Goal: Information Seeking & Learning: Learn about a topic

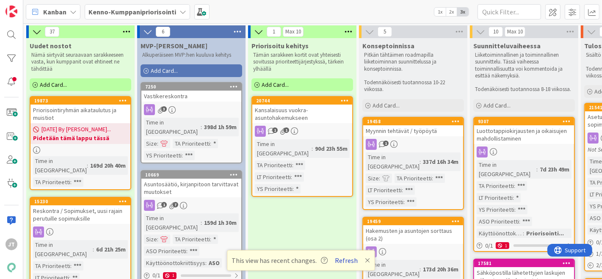
click at [347, 259] on button "Refresh" at bounding box center [347, 260] width 29 height 11
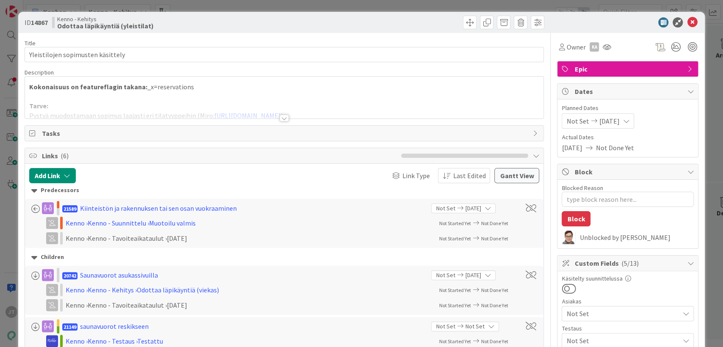
click at [280, 117] on div at bounding box center [284, 118] width 9 height 7
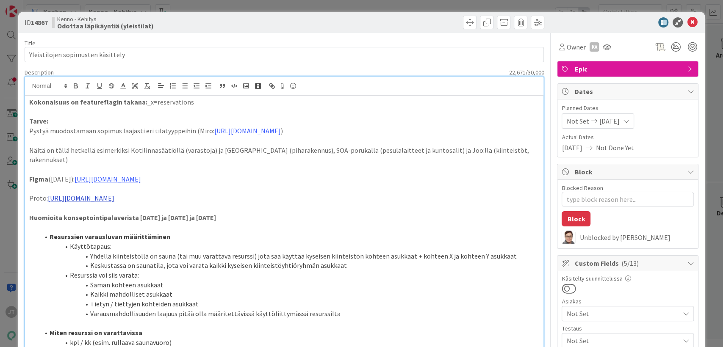
click at [114, 194] on link "https://www.figma.com/proto/rXx7wOoyyw9K10OUoKX6i6/Taavin-taidenurkka?page-id=0…" at bounding box center [81, 198] width 67 height 8
click at [281, 130] on link "https://miro.com/app/board/o9J_kvqTfZc=/?moveToWidget=3458764627336933022&cot=14" at bounding box center [247, 131] width 67 height 8
click at [307, 145] on link "https://miro.com/app/board/o9J_kvqTfZc=?cot=14&moveToWidget=3458764627336933022" at bounding box center [318, 147] width 58 height 11
click at [114, 194] on link "https://www.figma.com/proto/rXx7wOoyyw9K10OUoKX6i6/Taavin-taidenurkka?page-id=0…" at bounding box center [81, 198] width 67 height 8
click at [257, 215] on link "https://figma.com/proto/rXx7wOoyyw9K10OUoKX6i6/Taavin-taidenurkka?content-scali…" at bounding box center [250, 214] width 58 height 11
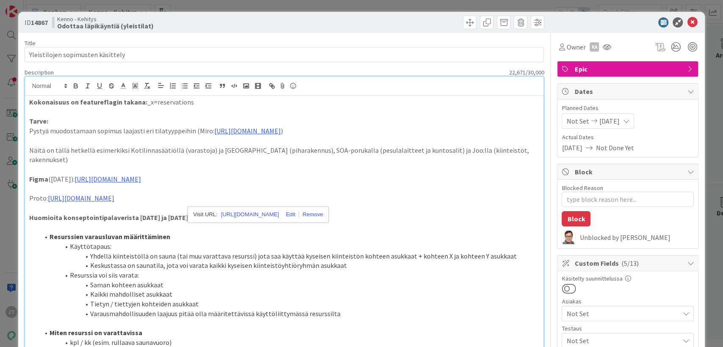
click at [419, 232] on li "Resurssien varausluvan määrittäminen" at bounding box center [289, 237] width 500 height 10
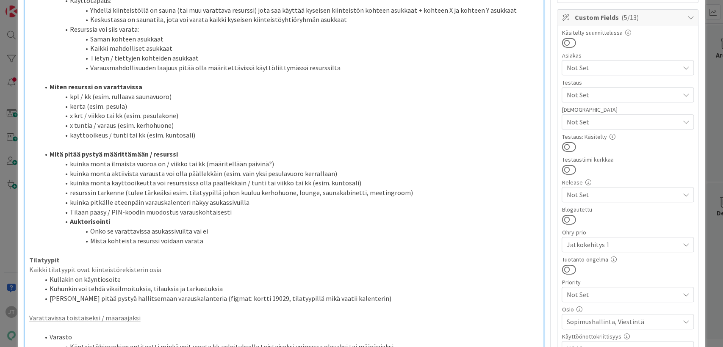
scroll to position [257, 0]
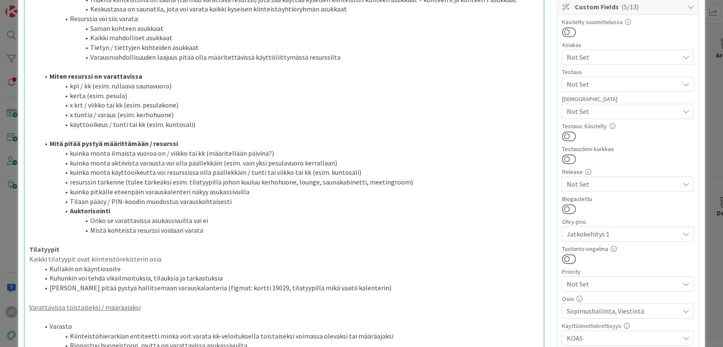
type textarea "x"
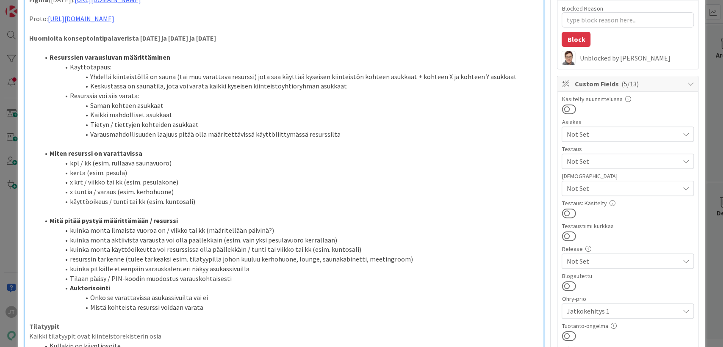
scroll to position [0, 0]
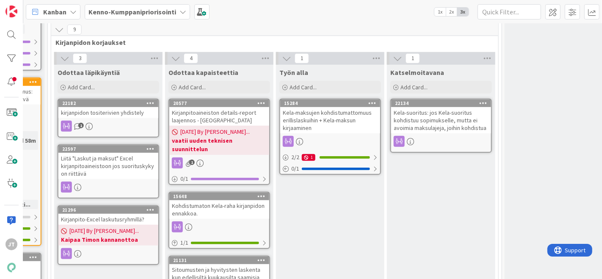
scroll to position [534, 645]
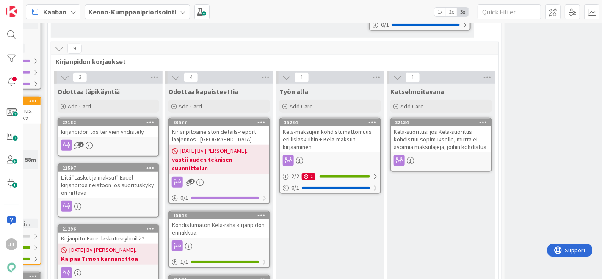
click at [468, 125] on link "22134 Kela-suoritus: jos Kela-suoritus kohdistuu sopimukselle, mutta ei avoimia…" at bounding box center [442, 145] width 102 height 54
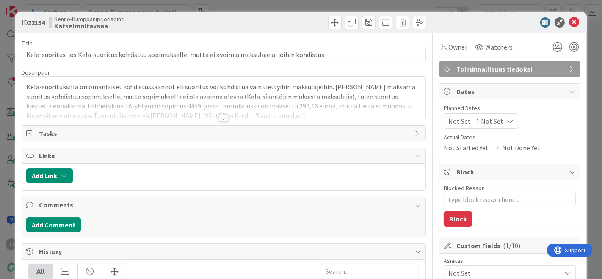
type textarea "x"
click at [221, 119] on div at bounding box center [223, 118] width 9 height 7
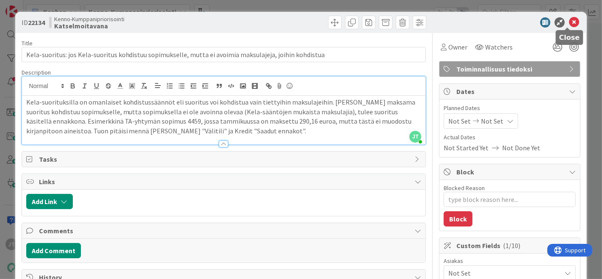
click at [569, 23] on icon at bounding box center [574, 22] width 10 height 10
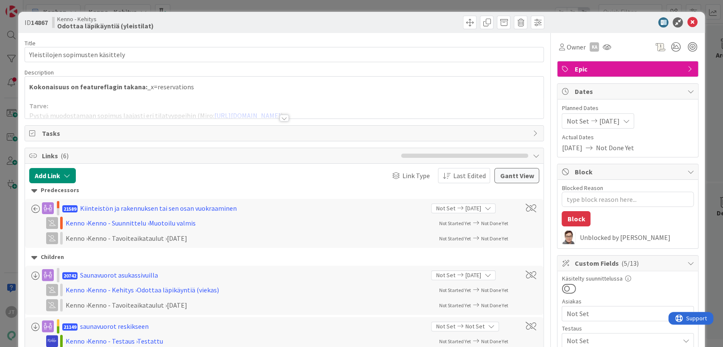
click at [352, 99] on div at bounding box center [284, 108] width 519 height 22
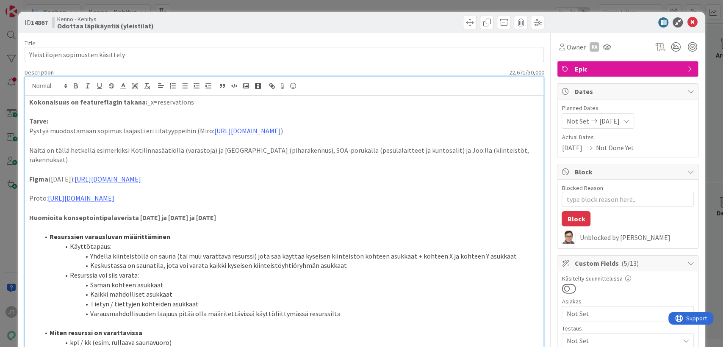
click at [437, 22] on div at bounding box center [415, 23] width 258 height 14
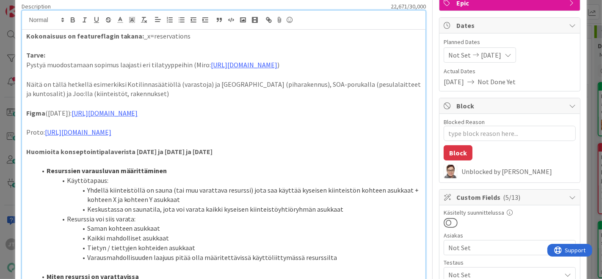
scroll to position [45, 0]
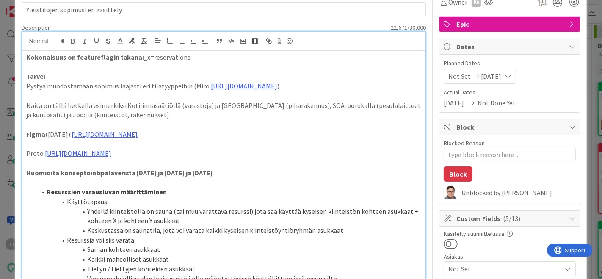
type textarea "x"
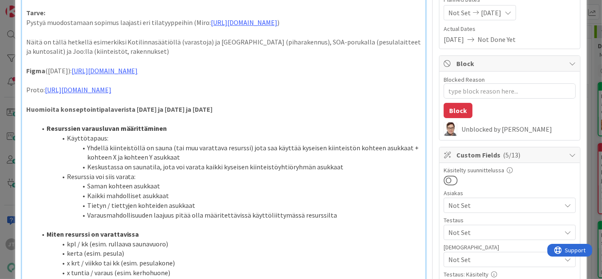
scroll to position [0, 0]
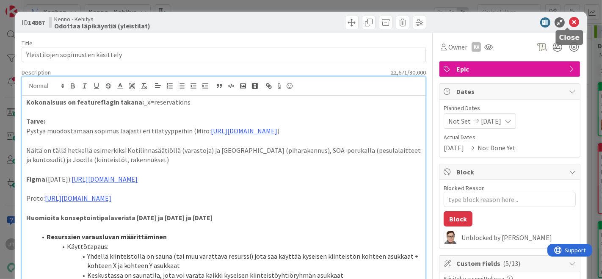
click at [569, 25] on icon at bounding box center [574, 22] width 10 height 10
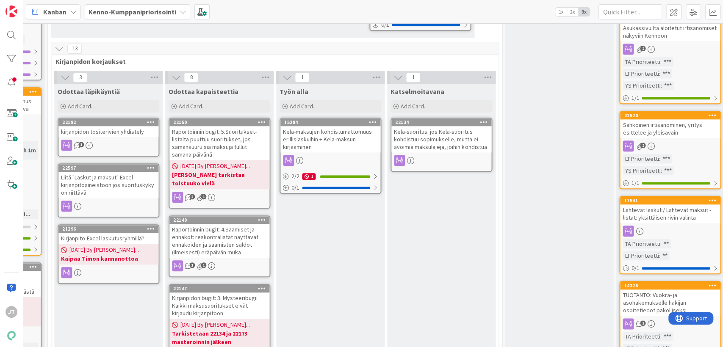
scroll to position [534, 645]
click at [9, 32] on div at bounding box center [11, 35] width 17 height 17
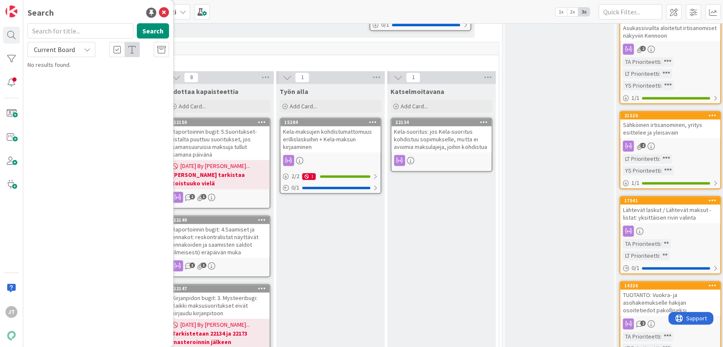
click at [86, 49] on icon at bounding box center [87, 49] width 7 height 7
click at [63, 85] on span "All Boards" at bounding box center [76, 84] width 88 height 13
click at [82, 31] on input "text" at bounding box center [81, 30] width 106 height 15
type input "aso docue"
click at [165, 35] on button "Search" at bounding box center [153, 30] width 32 height 15
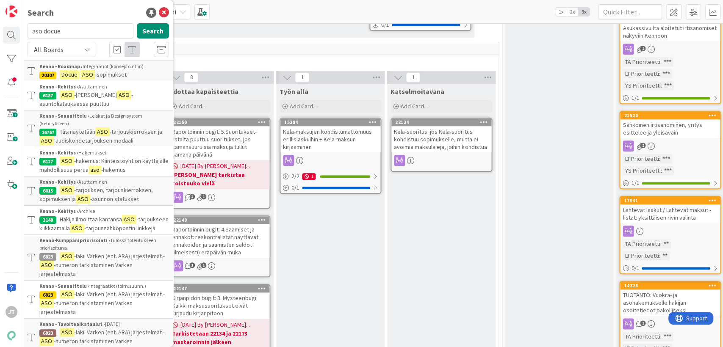
click at [128, 75] on p "Docue : ASO -sopimukset" at bounding box center [104, 74] width 130 height 9
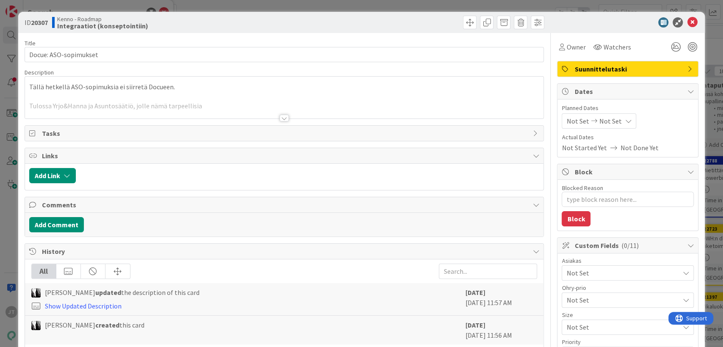
click at [283, 120] on div at bounding box center [284, 118] width 9 height 7
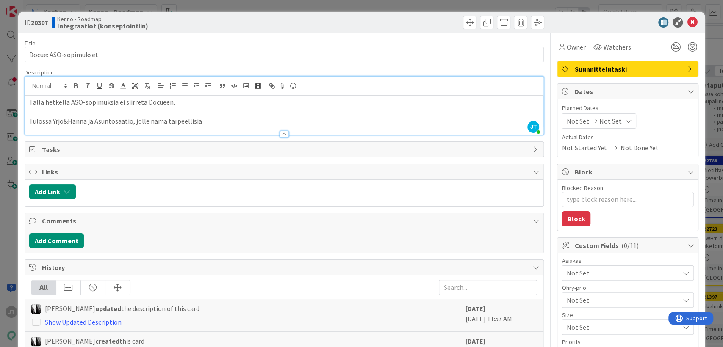
click at [93, 118] on p "Tulossa Yrjo&Hanna ja Asuntosäätiö, jolle nämä tarpeellisia" at bounding box center [284, 122] width 511 height 10
drag, startPoint x: 94, startPoint y: 121, endPoint x: 131, endPoint y: 121, distance: 37.3
click at [131, 121] on p "Tulossa Yrjo&Hanna ja Asuntosäätiö, jolle nämä tarpeellisia" at bounding box center [284, 122] width 511 height 10
click at [214, 120] on p "Tulossa Yrjo&Hanna ja Asuntosäätiö, jolle nämä tarpeellisia" at bounding box center [284, 122] width 511 height 10
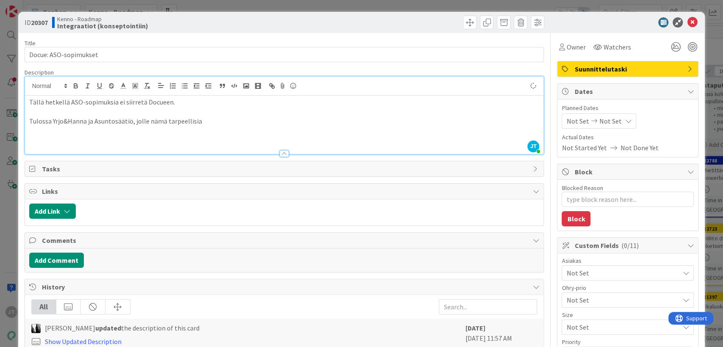
type textarea "x"
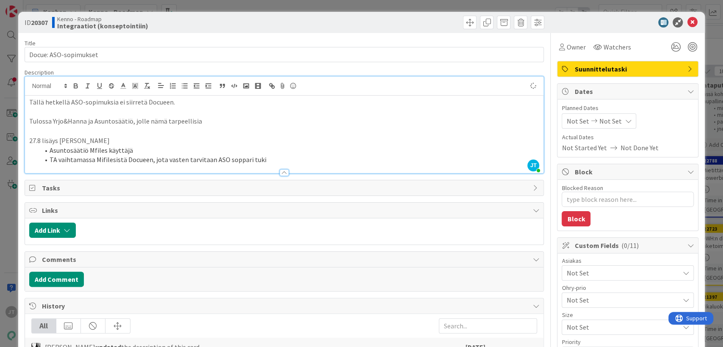
click at [214, 121] on p "Tulossa Yrjo&Hanna ja Asuntosäätiö, jolle nämä tarpeellisia" at bounding box center [284, 122] width 511 height 10
type textarea "x"
click at [602, 21] on icon at bounding box center [692, 22] width 10 height 10
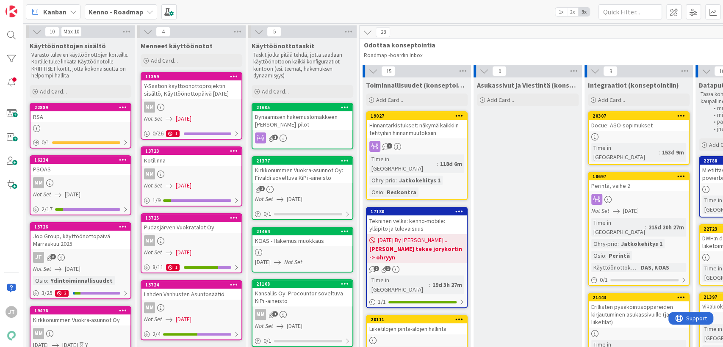
click at [117, 12] on b "Kenno - Roadmap" at bounding box center [116, 12] width 55 height 8
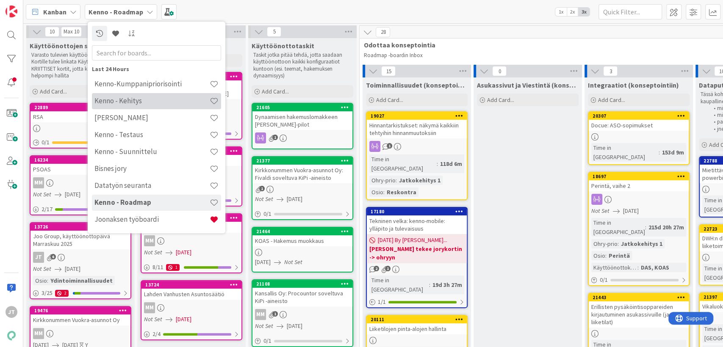
click at [140, 103] on h4 "Kenno - Kehitys" at bounding box center [151, 101] width 115 height 8
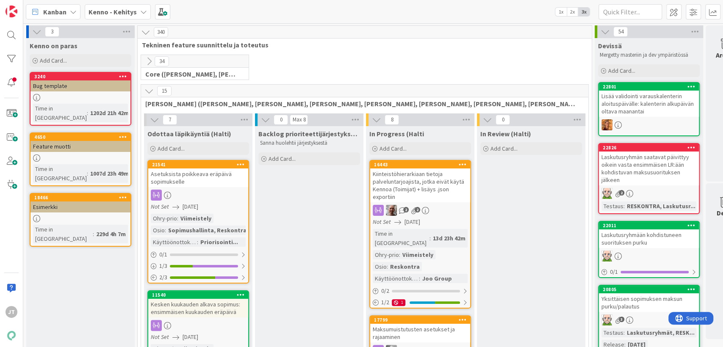
click at [144, 92] on button at bounding box center [149, 91] width 11 height 11
